Goal: Find specific page/section: Find specific page/section

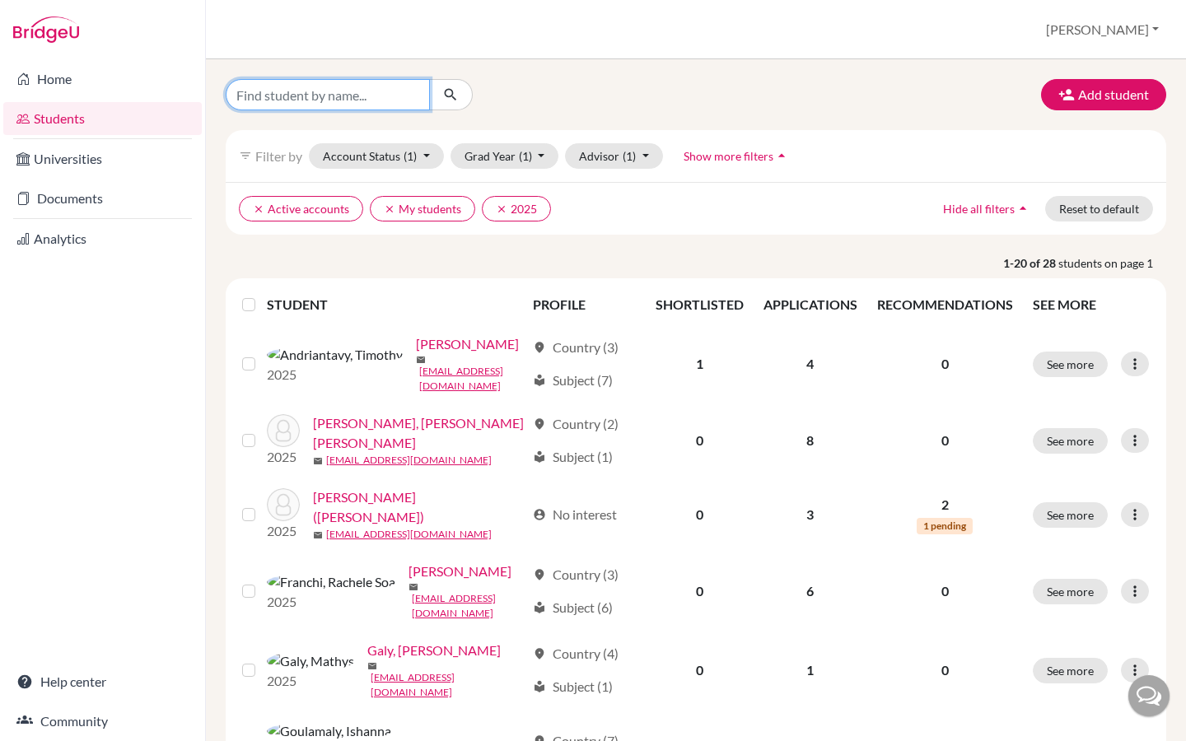
click at [348, 104] on input "Find student by name..." at bounding box center [328, 94] width 204 height 31
type input "[PERSON_NAME]"
click button "submit" at bounding box center [451, 94] width 44 height 31
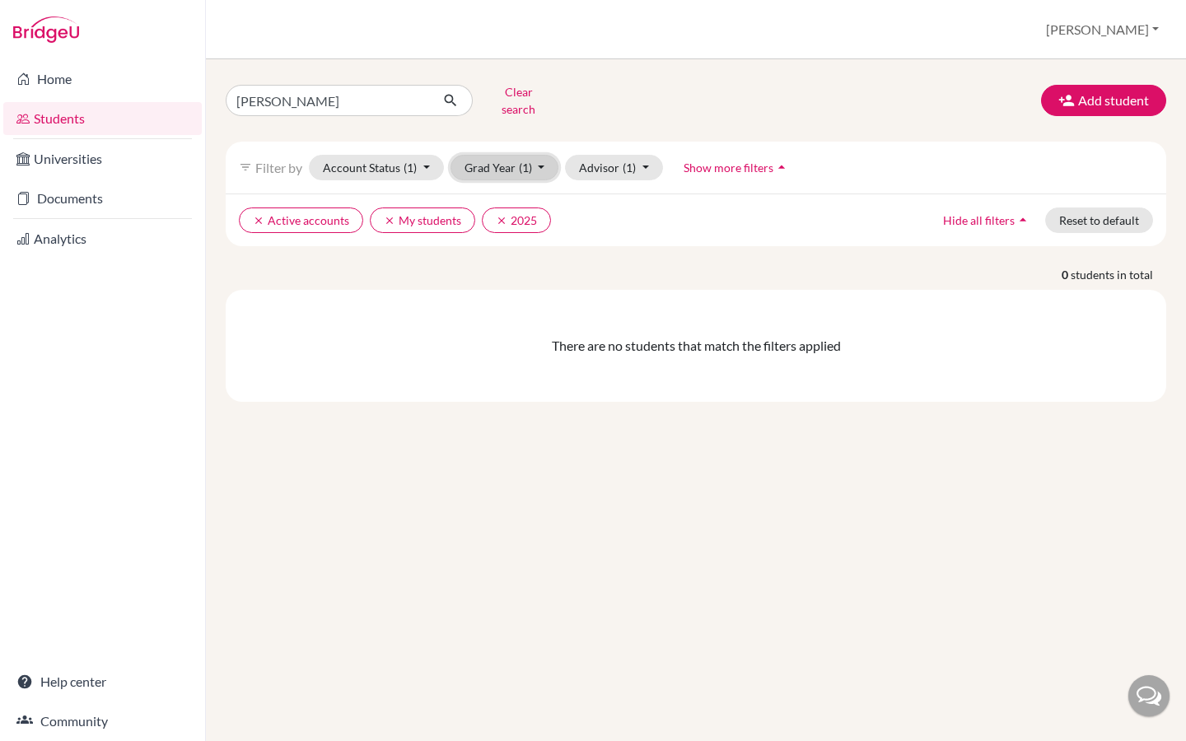
click at [540, 158] on button "Grad Year (1)" at bounding box center [504, 168] width 109 height 26
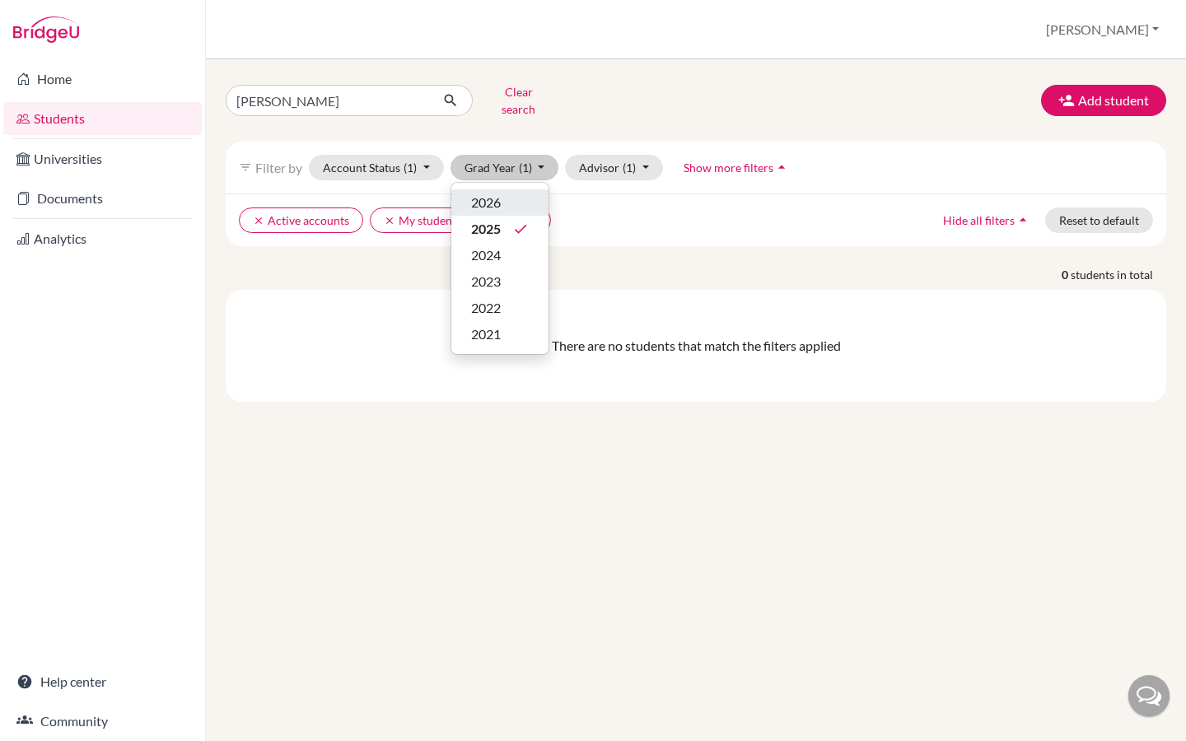
click at [492, 193] on span "2026" at bounding box center [486, 203] width 30 height 20
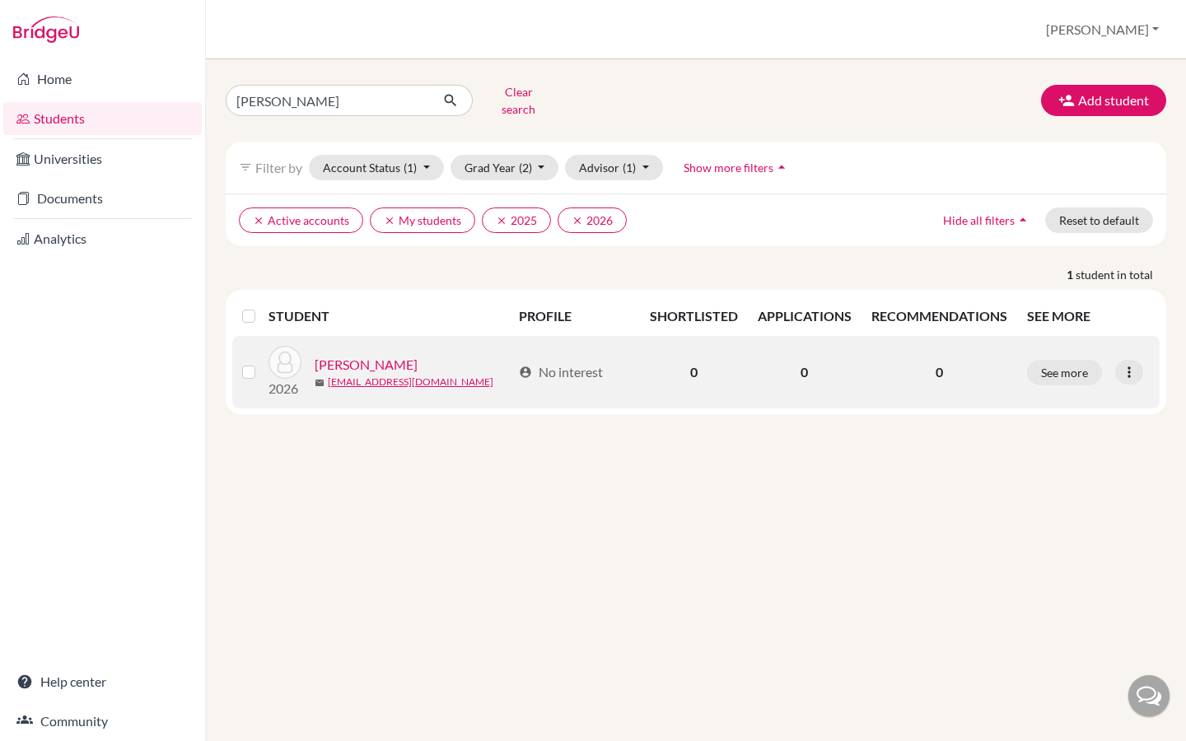
click at [357, 355] on link "[PERSON_NAME]" at bounding box center [366, 365] width 103 height 20
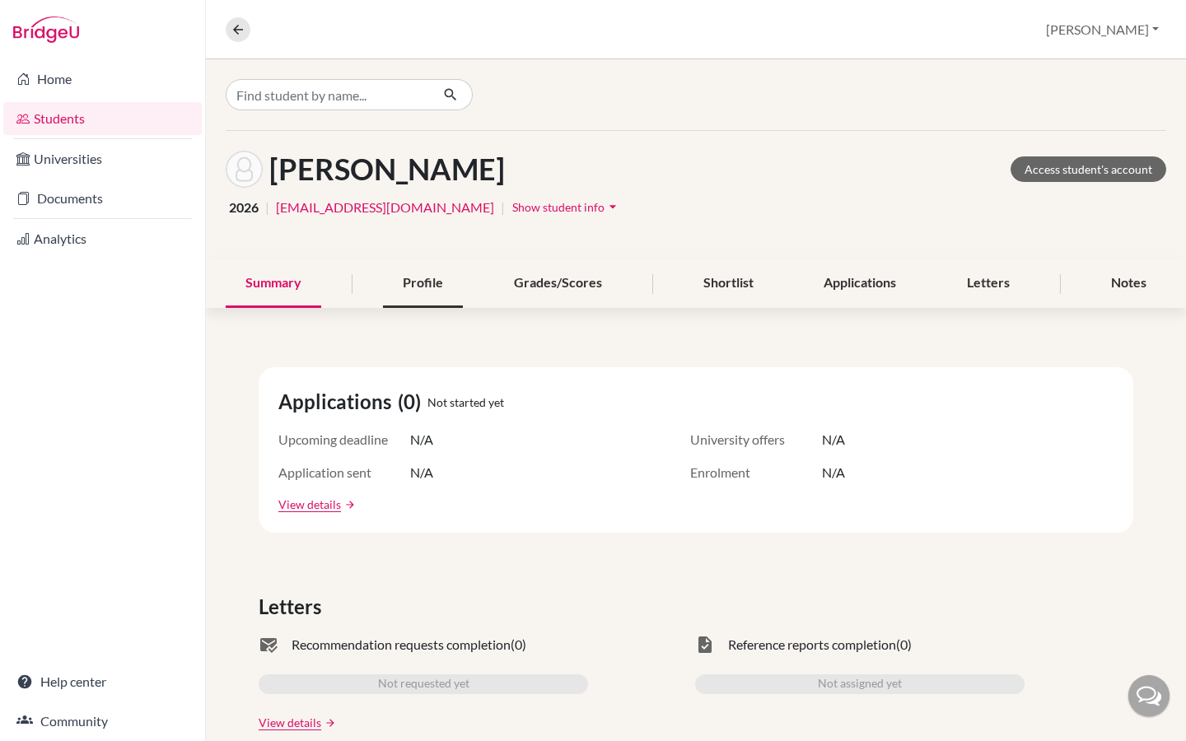
click at [414, 285] on div "Profile" at bounding box center [423, 283] width 80 height 49
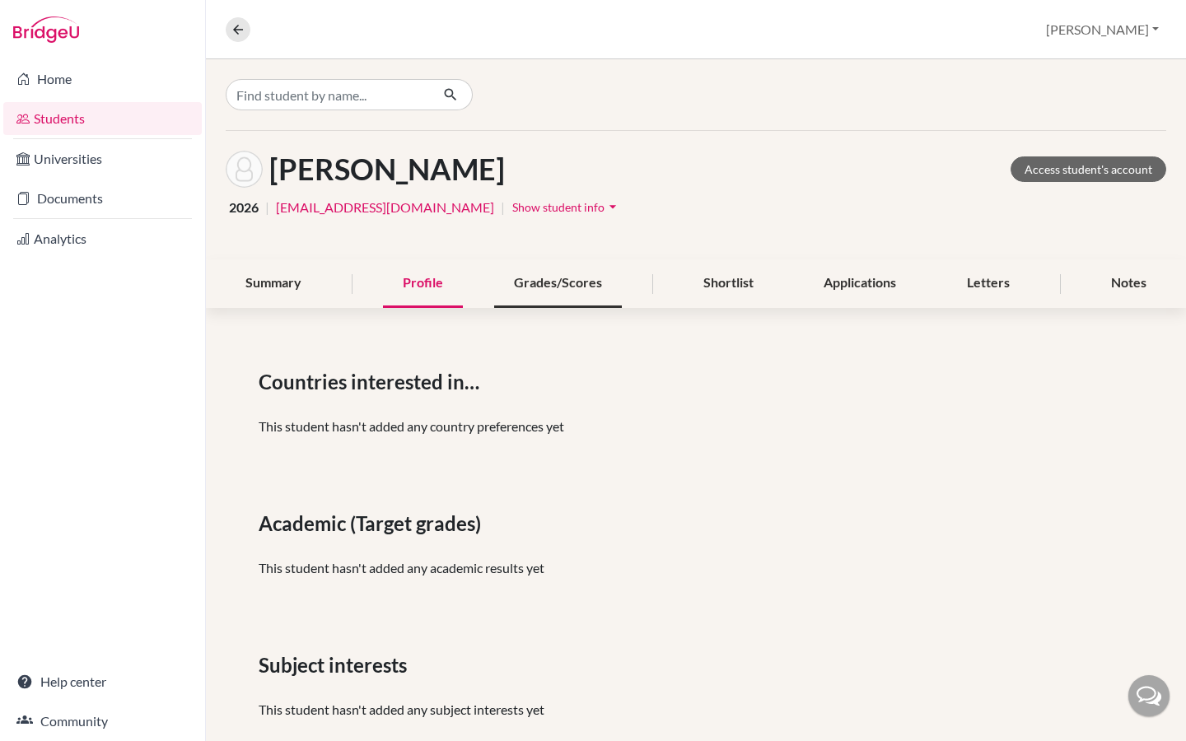
click at [540, 286] on div "Grades/Scores" at bounding box center [558, 283] width 128 height 49
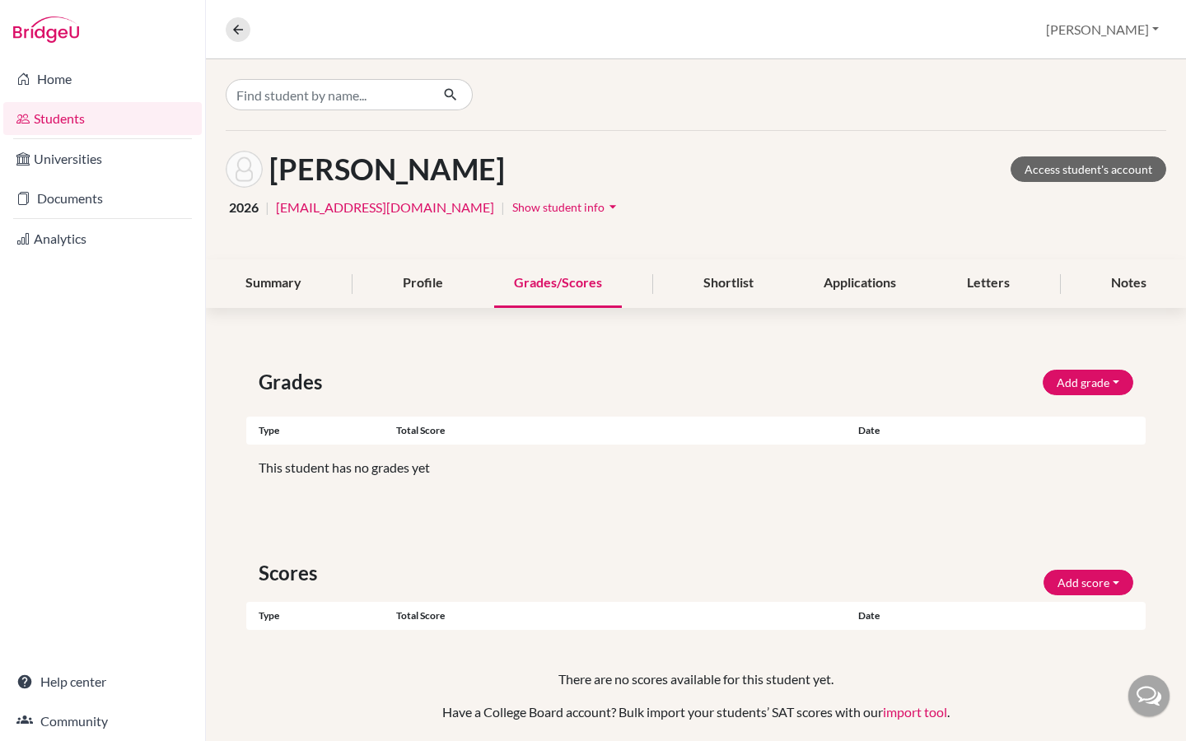
scroll to position [60, 0]
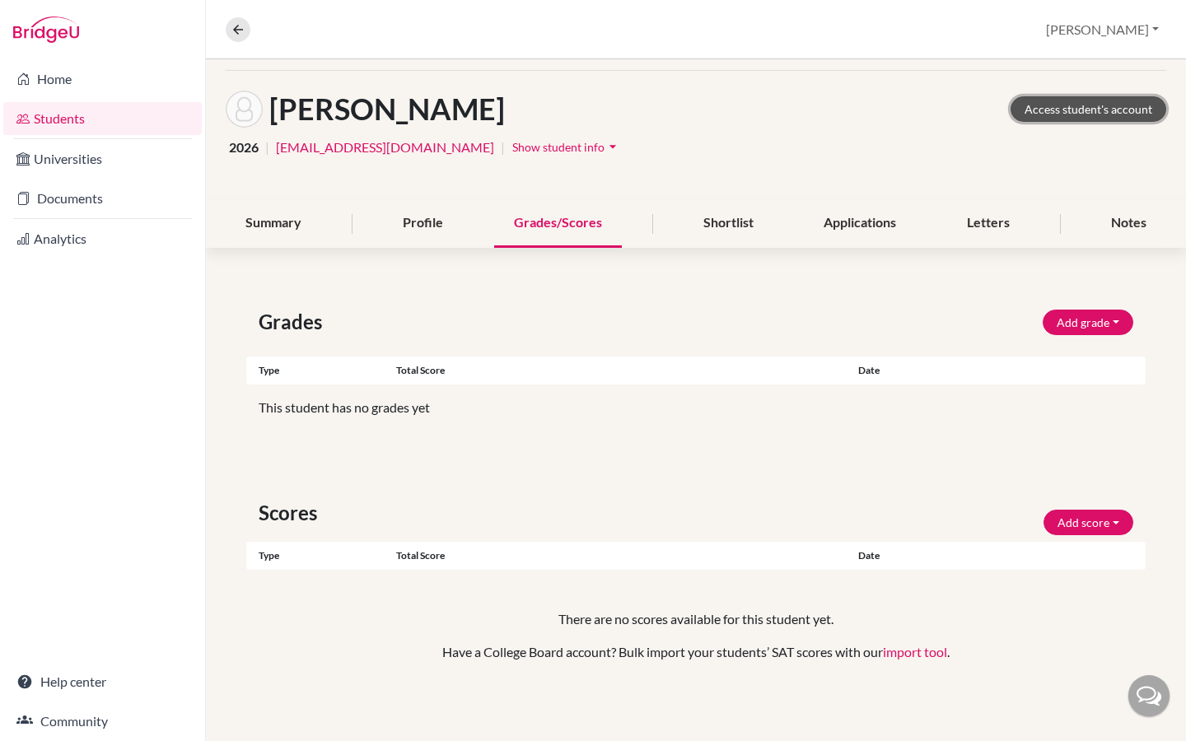
click at [1072, 101] on link "Access student's account" at bounding box center [1088, 109] width 156 height 26
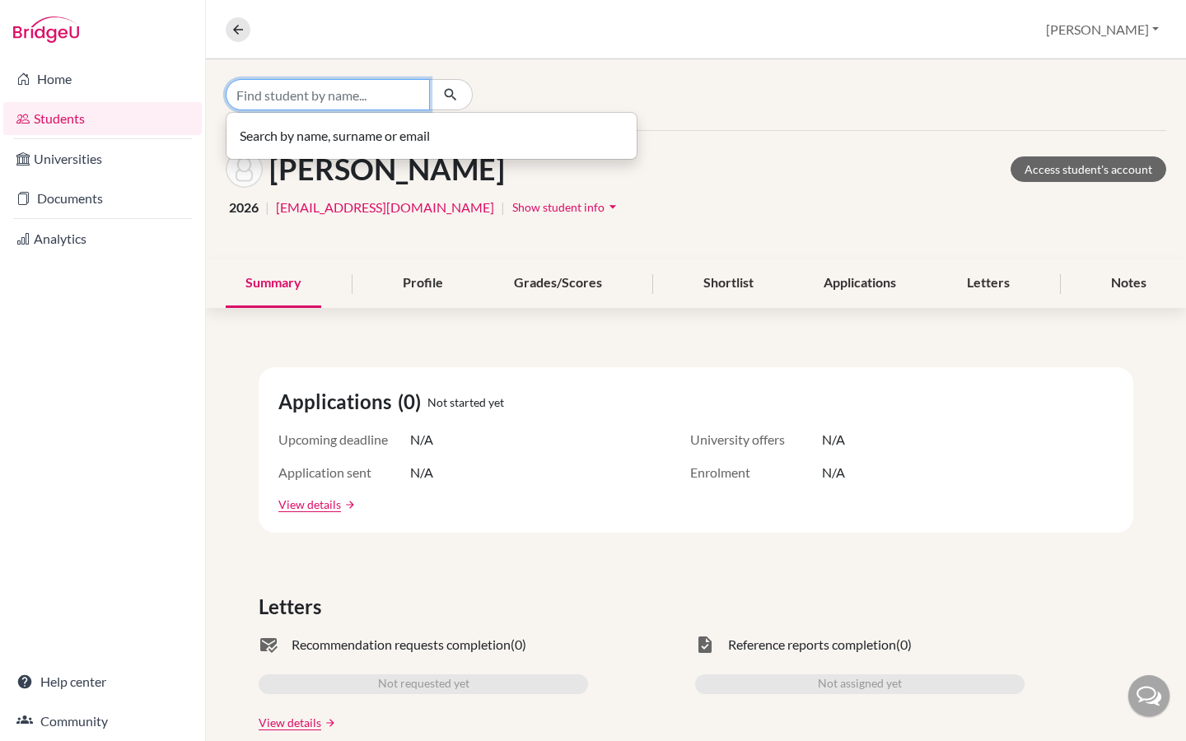
click at [270, 98] on input "Find student by name..." at bounding box center [328, 94] width 204 height 31
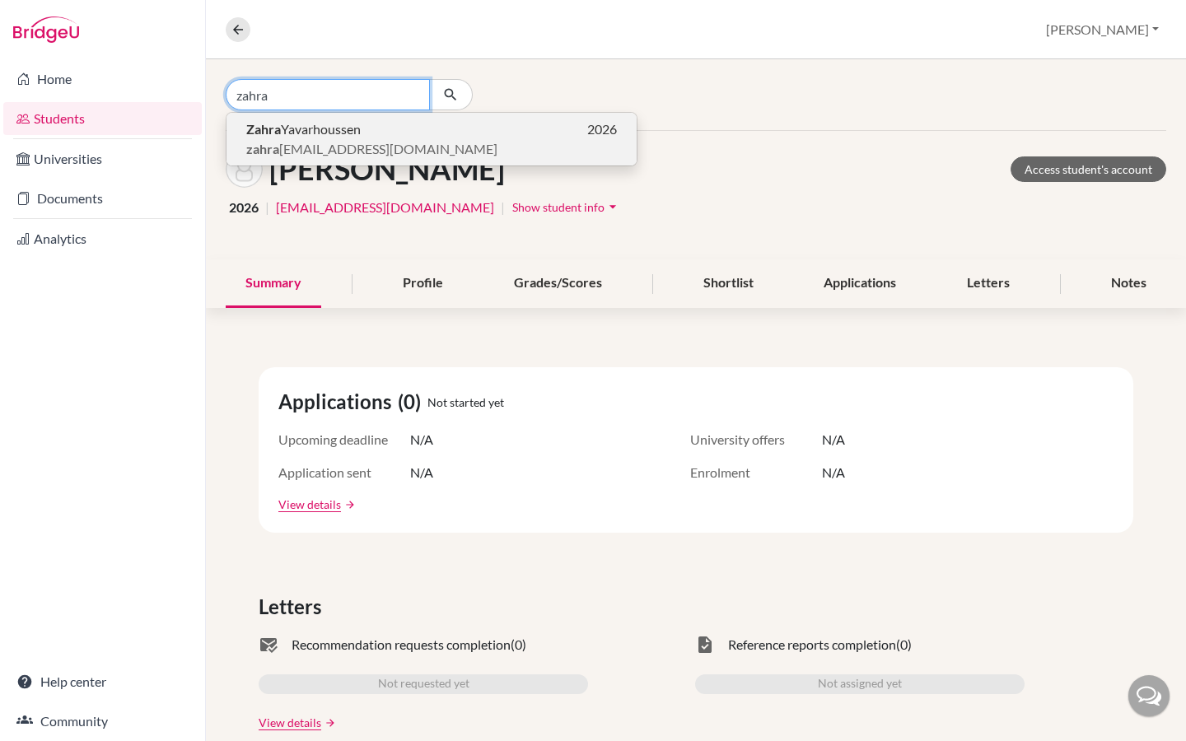
type input "zahra"
click at [285, 136] on span "[PERSON_NAME]" at bounding box center [303, 129] width 114 height 20
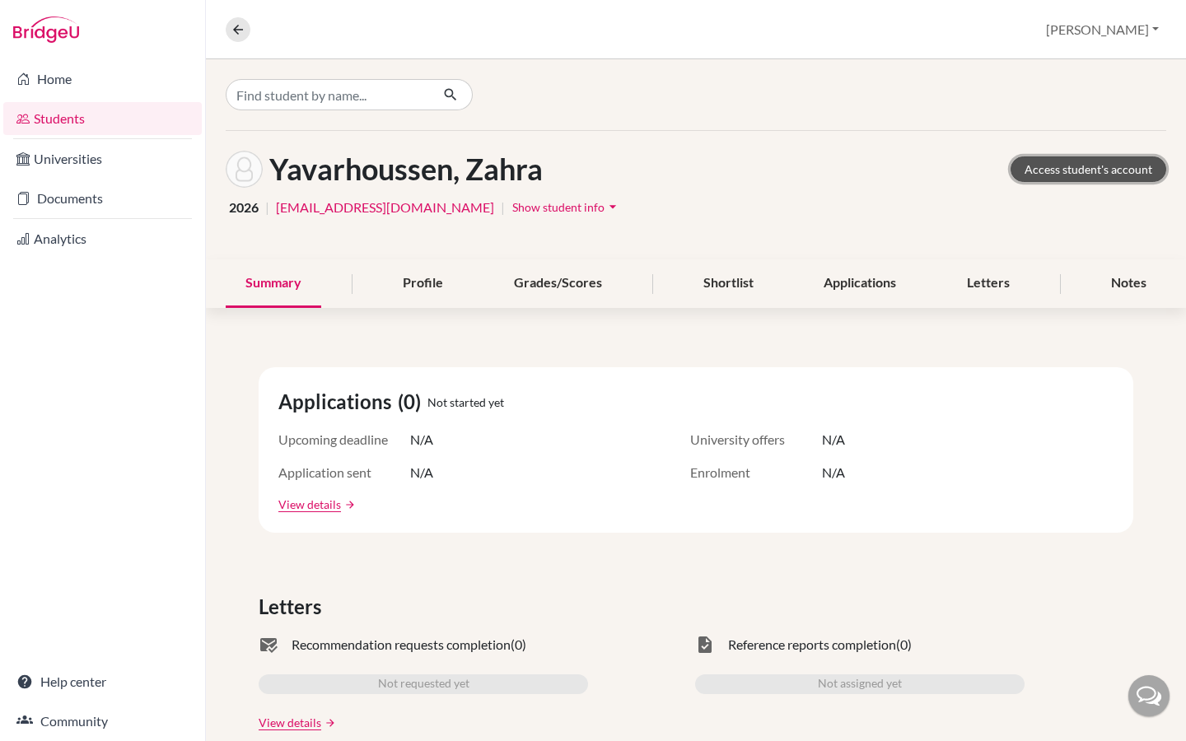
click at [1099, 167] on link "Access student's account" at bounding box center [1088, 169] width 156 height 26
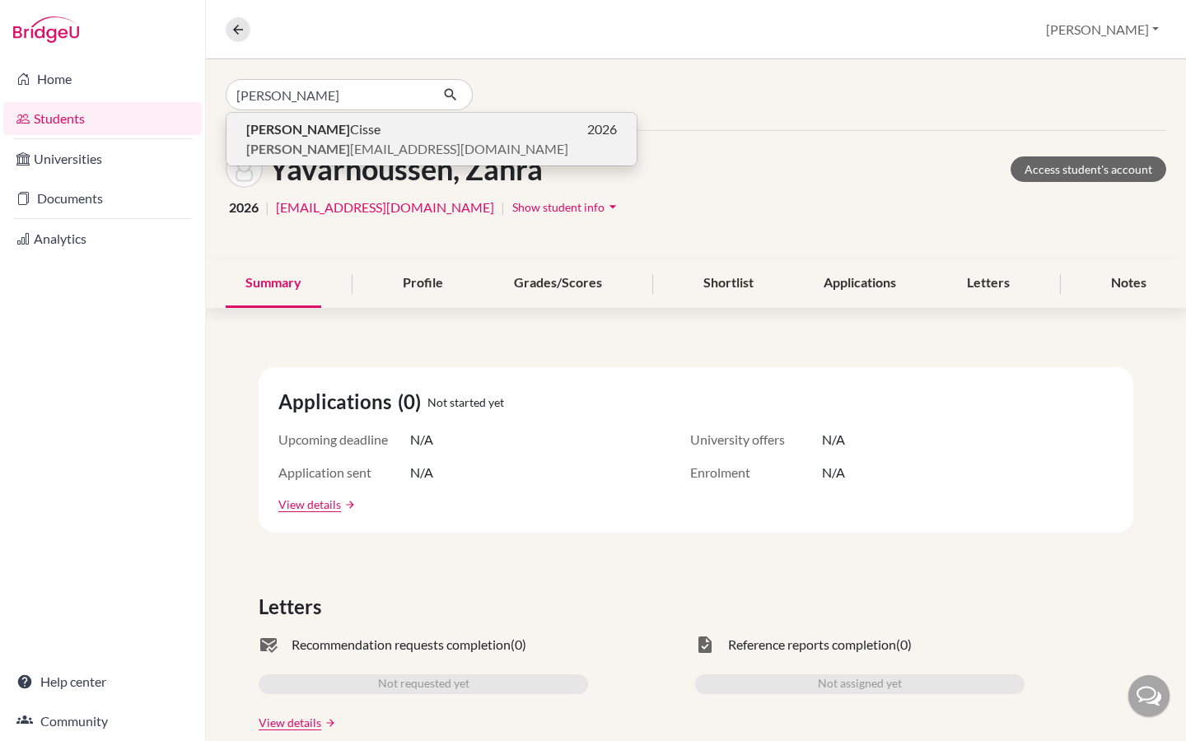
type input "ousmane"
click at [295, 132] on b "Ousmane" at bounding box center [298, 129] width 104 height 16
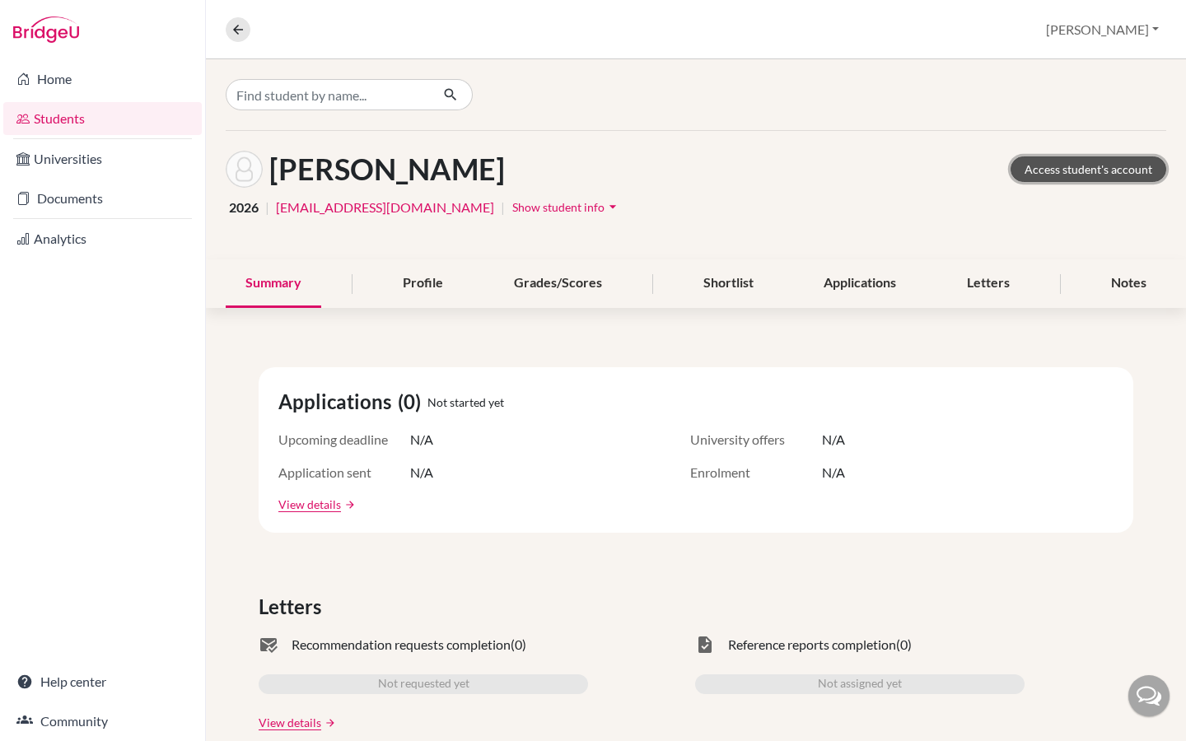
click at [1067, 167] on link "Access student's account" at bounding box center [1088, 169] width 156 height 26
